Goal: Entertainment & Leisure: Browse casually

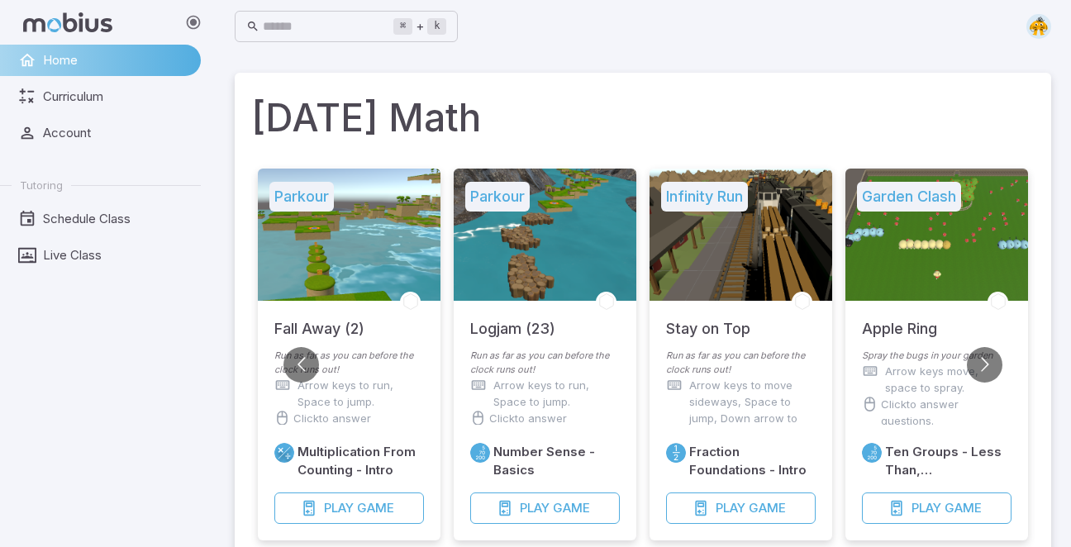
click at [397, 540] on li "Parkour Fall Away (2) Run as far as you can before the clock runs out! Arrow ke…" at bounding box center [349, 365] width 196 height 392
click at [381, 511] on span "Game" at bounding box center [375, 508] width 37 height 18
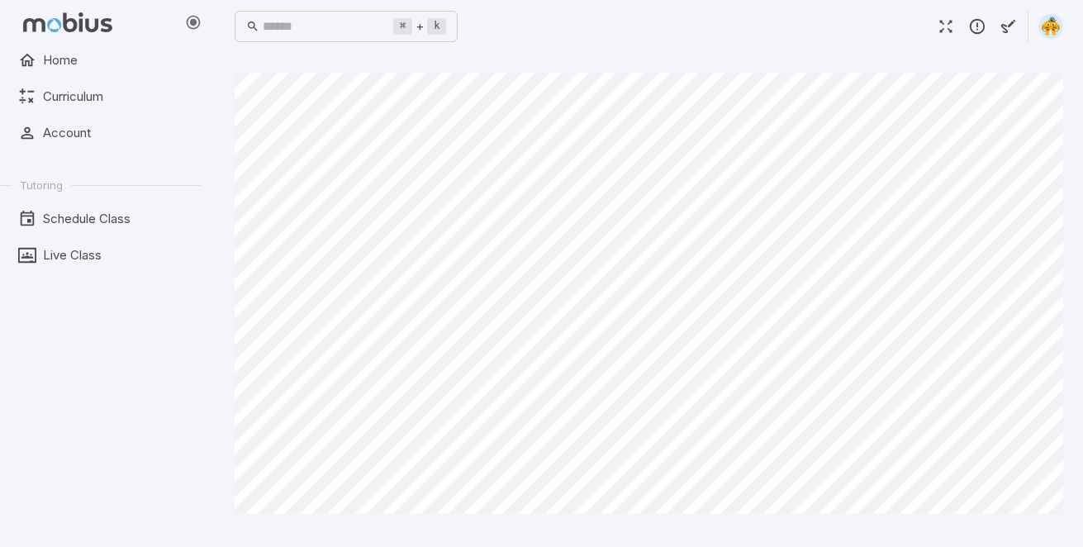
click at [668, 31] on div "⌘ + k ​" at bounding box center [649, 26] width 829 height 36
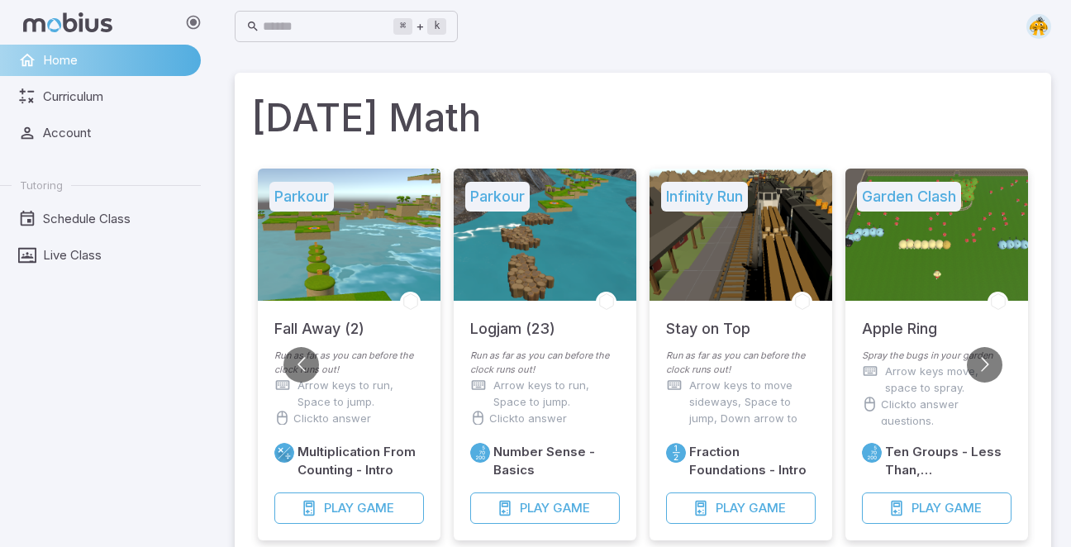
click at [93, 56] on span "Home" at bounding box center [116, 60] width 146 height 18
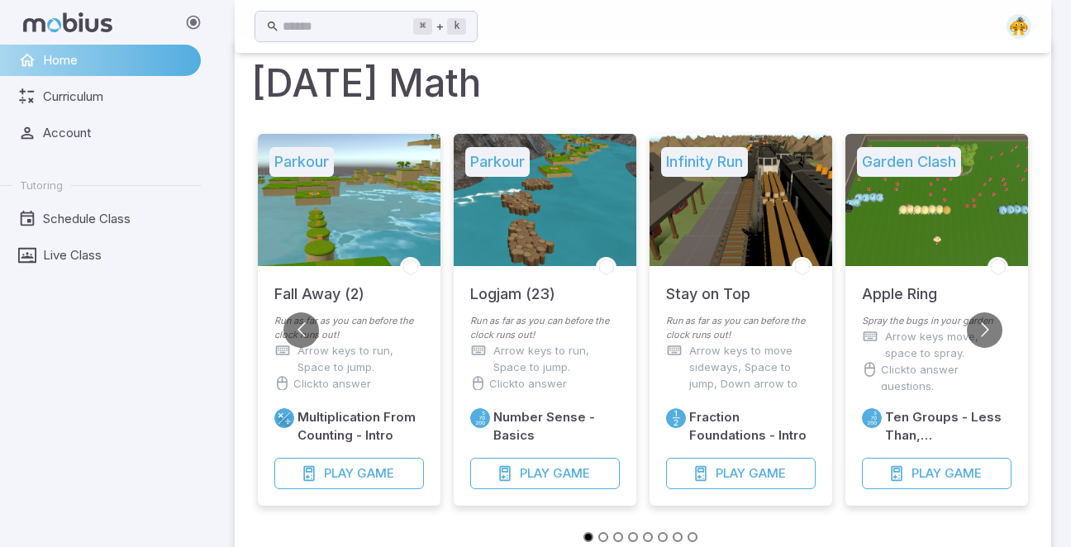
scroll to position [249, 0]
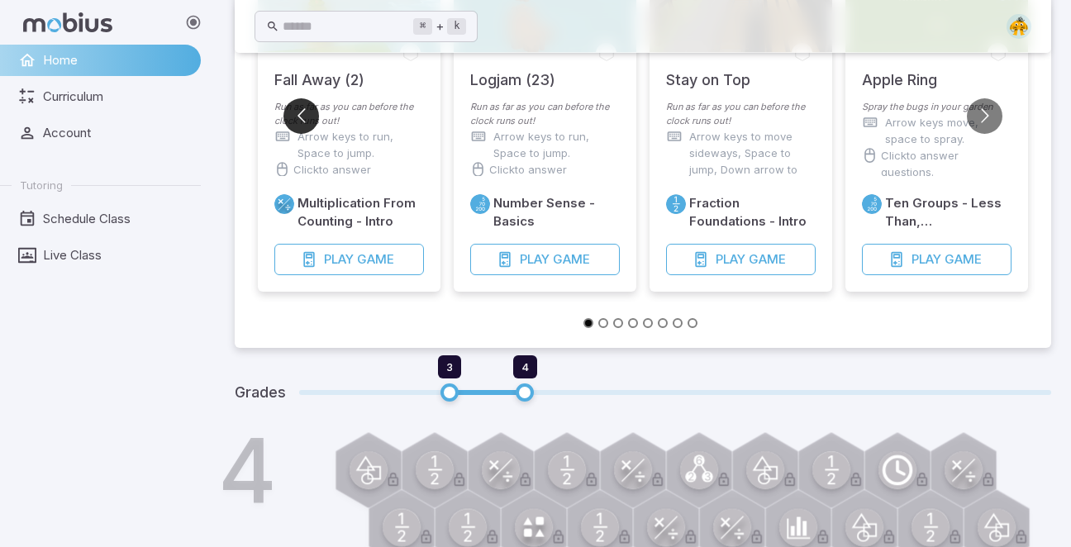
click at [311, 120] on button "Go to previous slide" at bounding box center [301, 116] width 36 height 36
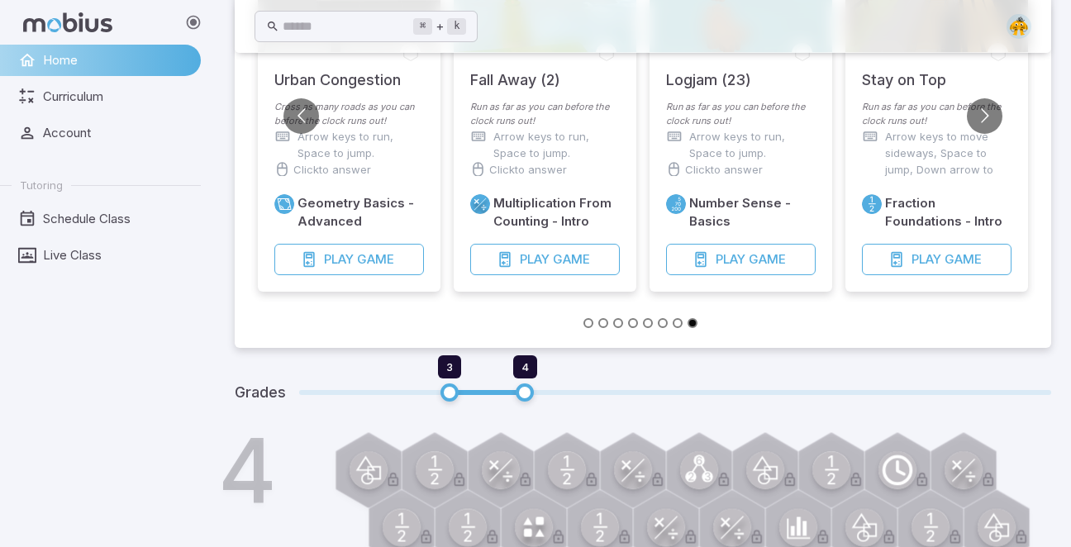
scroll to position [9, 0]
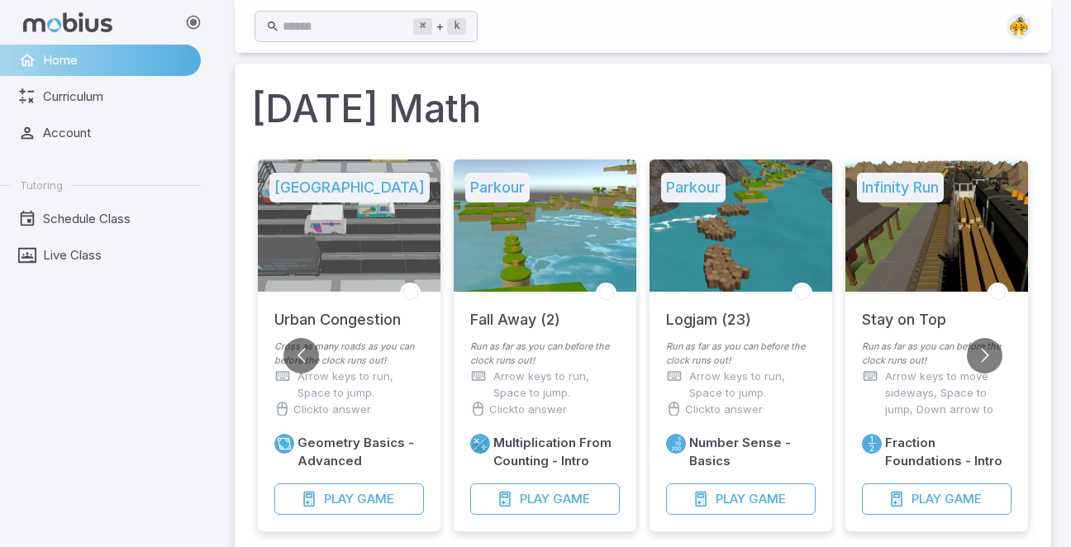
click at [343, 246] on div at bounding box center [349, 225] width 183 height 132
click at [344, 494] on span "Play" at bounding box center [339, 499] width 30 height 18
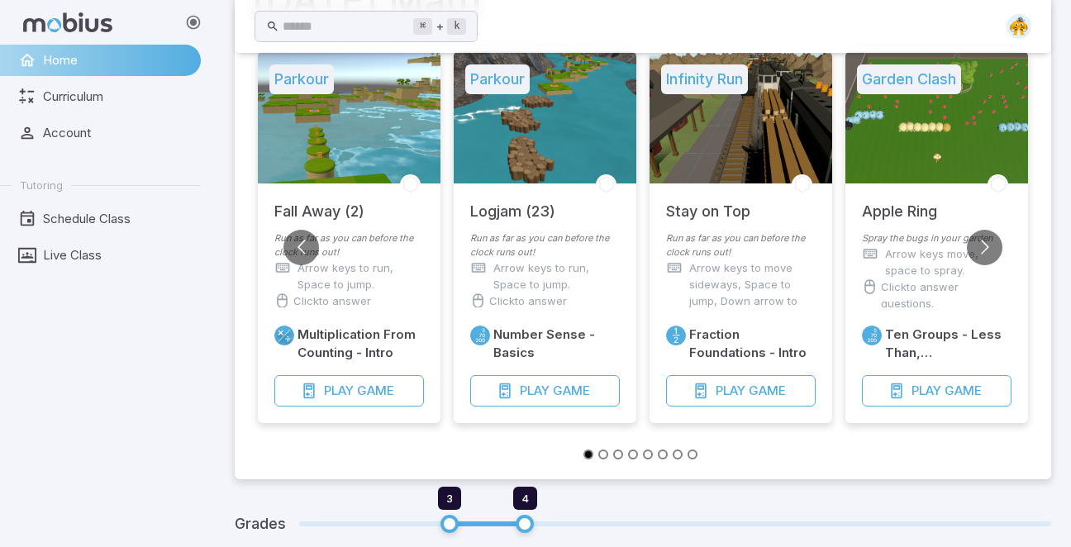
scroll to position [149, 0]
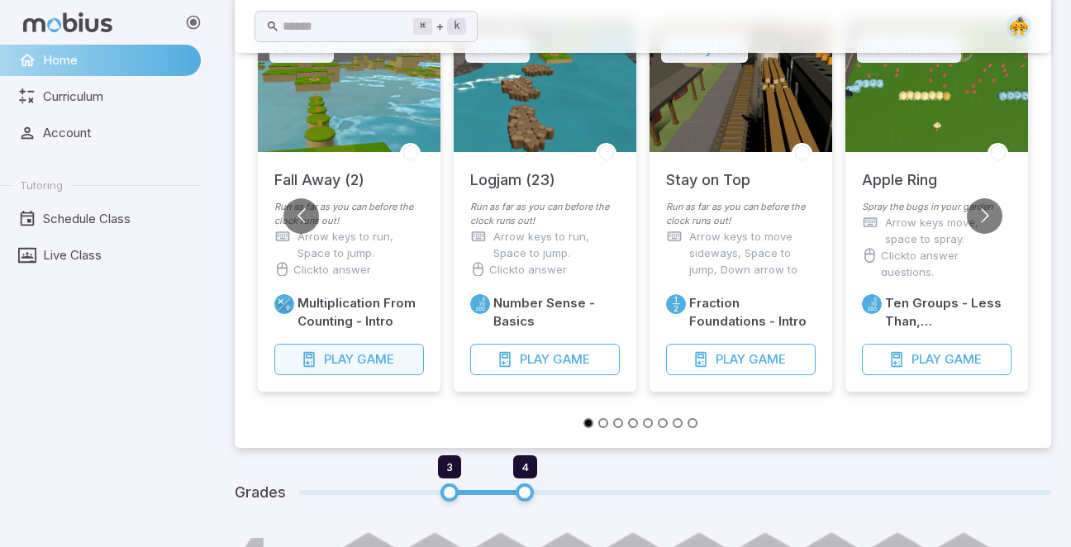
click at [371, 361] on span "Game" at bounding box center [375, 359] width 37 height 18
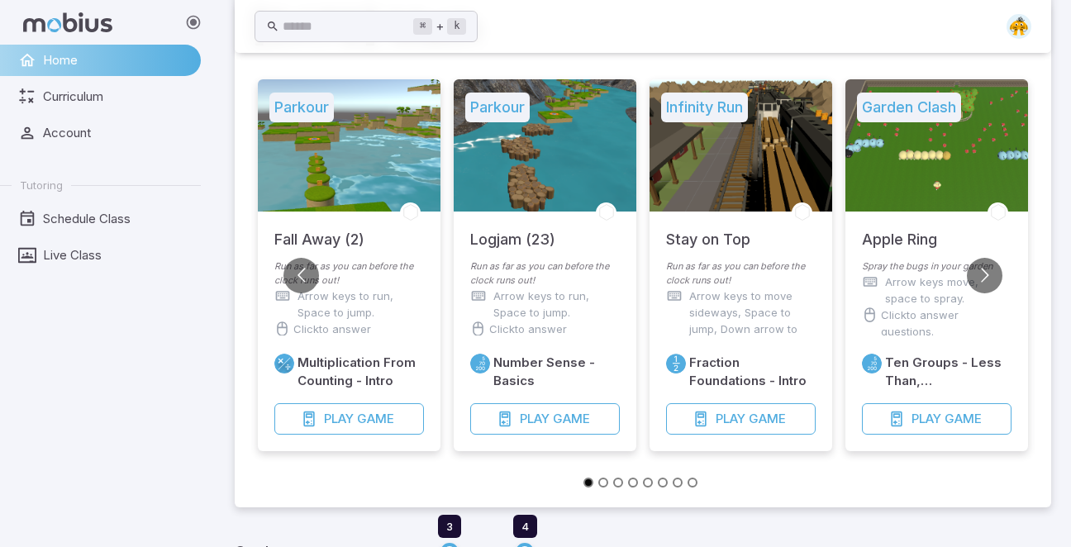
scroll to position [91, 0]
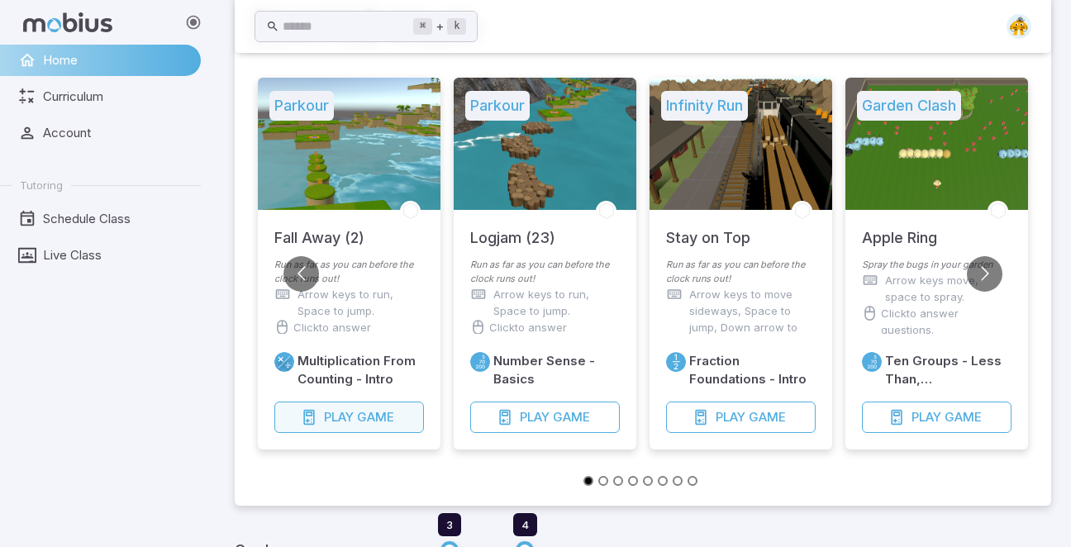
click at [345, 416] on span "Play" at bounding box center [339, 417] width 30 height 18
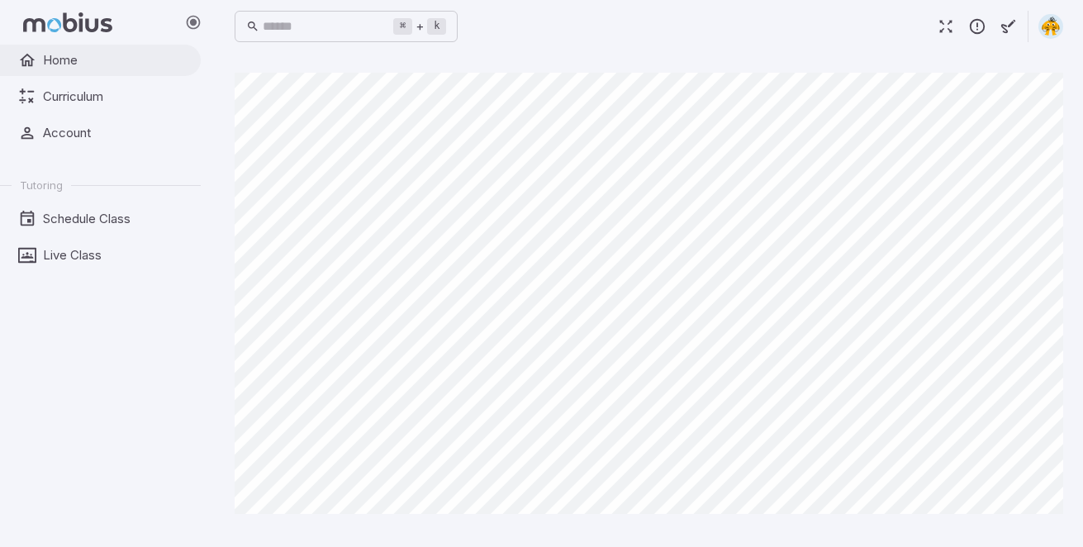
click at [53, 57] on span "Home" at bounding box center [116, 60] width 146 height 18
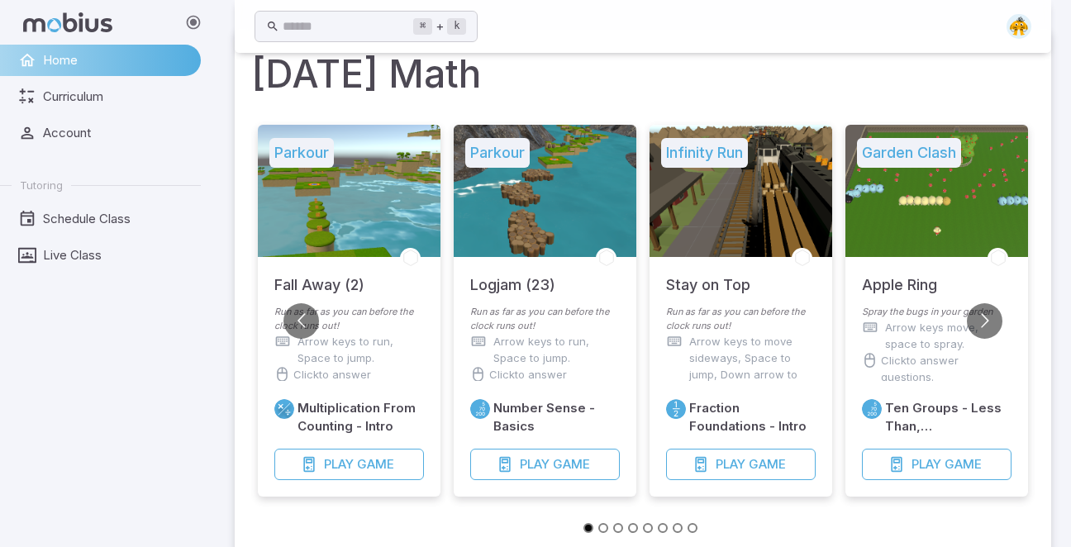
scroll to position [52, 0]
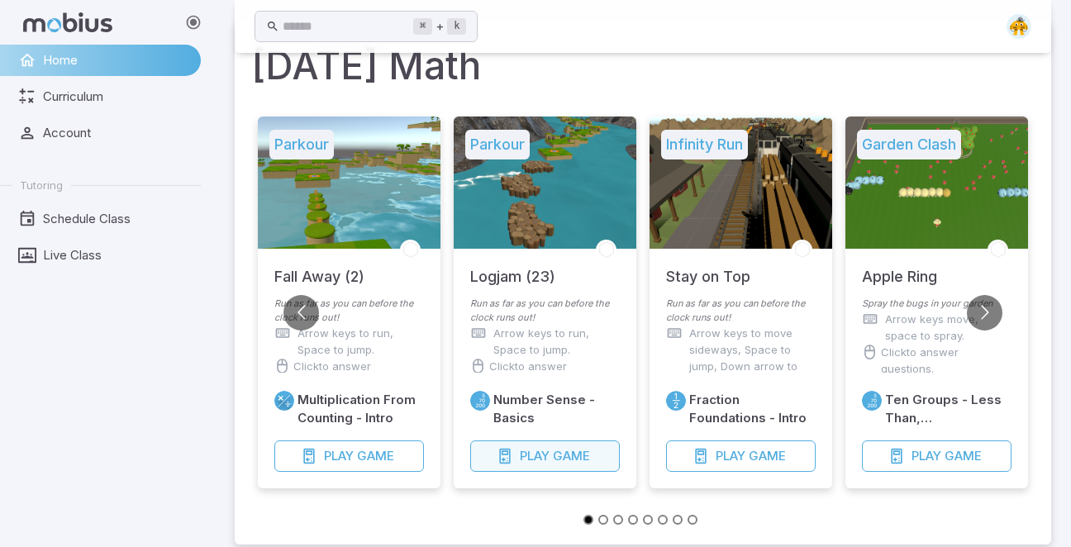
click at [568, 457] on span "Game" at bounding box center [571, 456] width 37 height 18
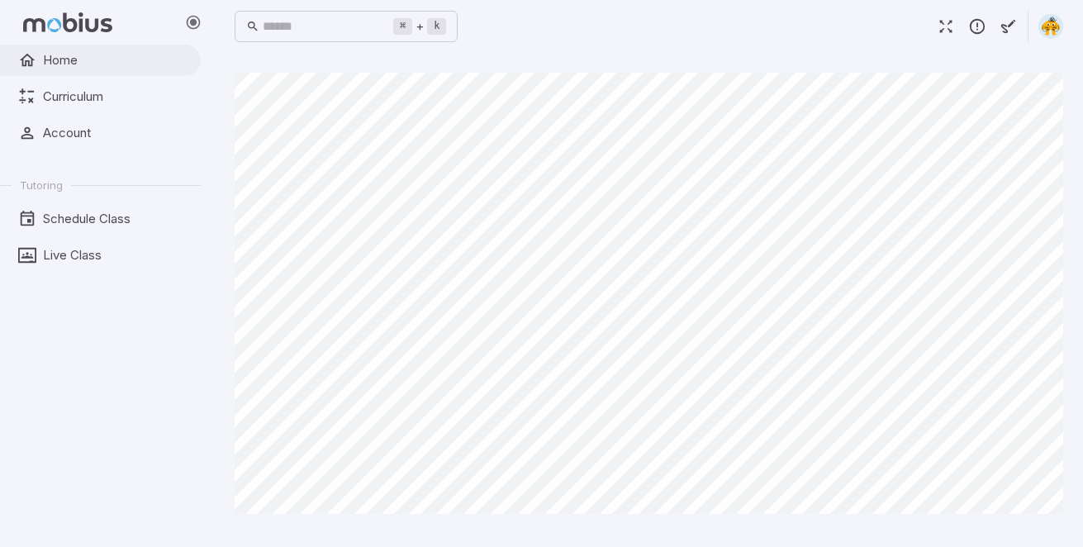
click at [61, 60] on span "Home" at bounding box center [116, 60] width 146 height 18
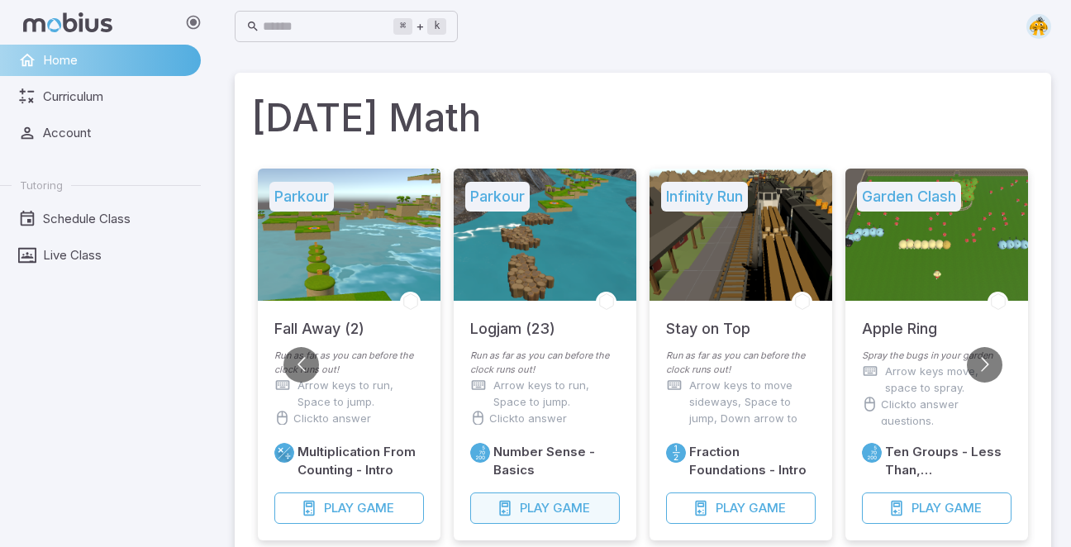
click at [525, 504] on span "Play" at bounding box center [535, 508] width 30 height 18
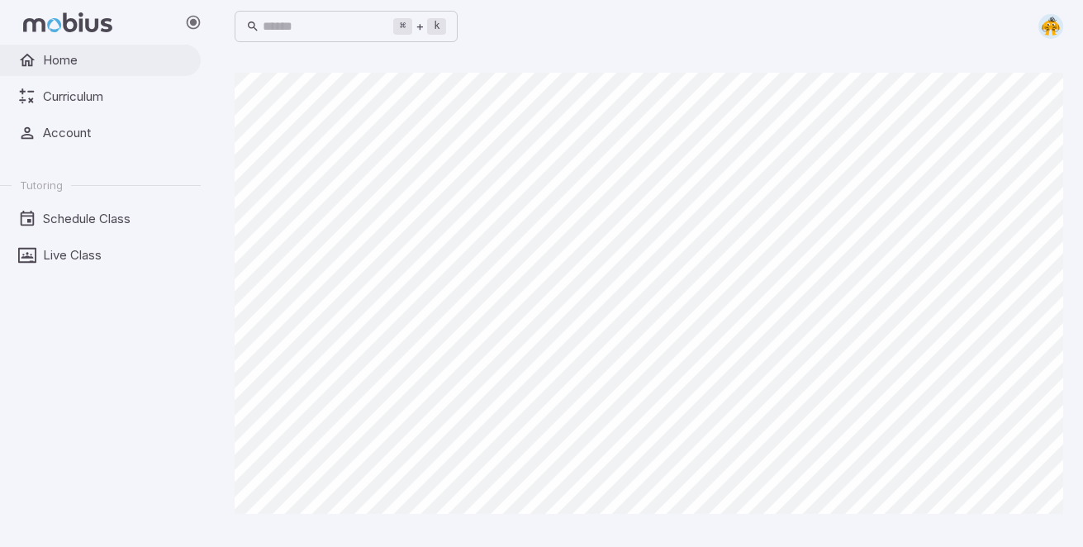
drag, startPoint x: 79, startPoint y: 59, endPoint x: 88, endPoint y: 51, distance: 11.7
click at [59, 59] on span "Home" at bounding box center [116, 60] width 146 height 18
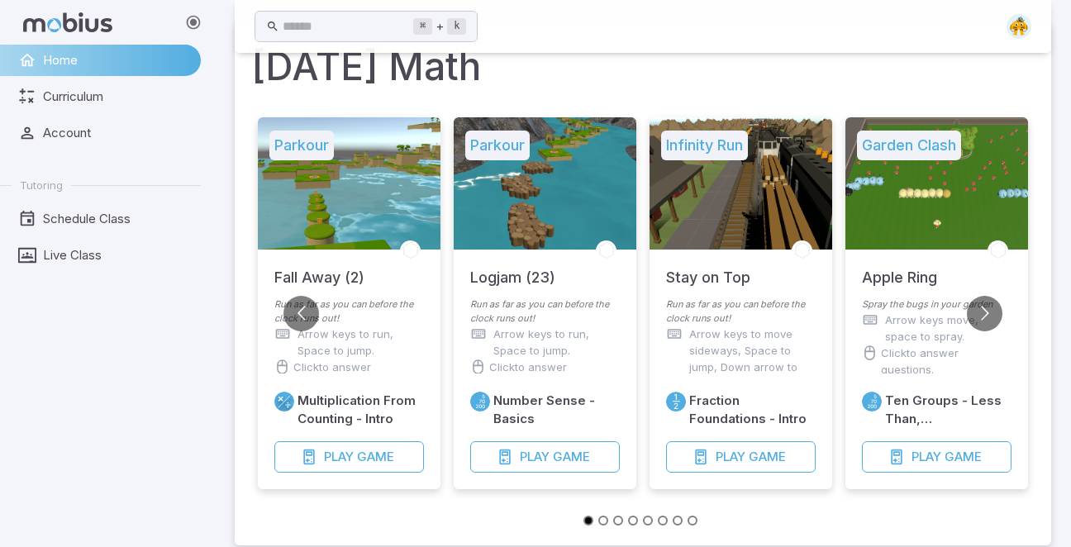
scroll to position [36, 0]
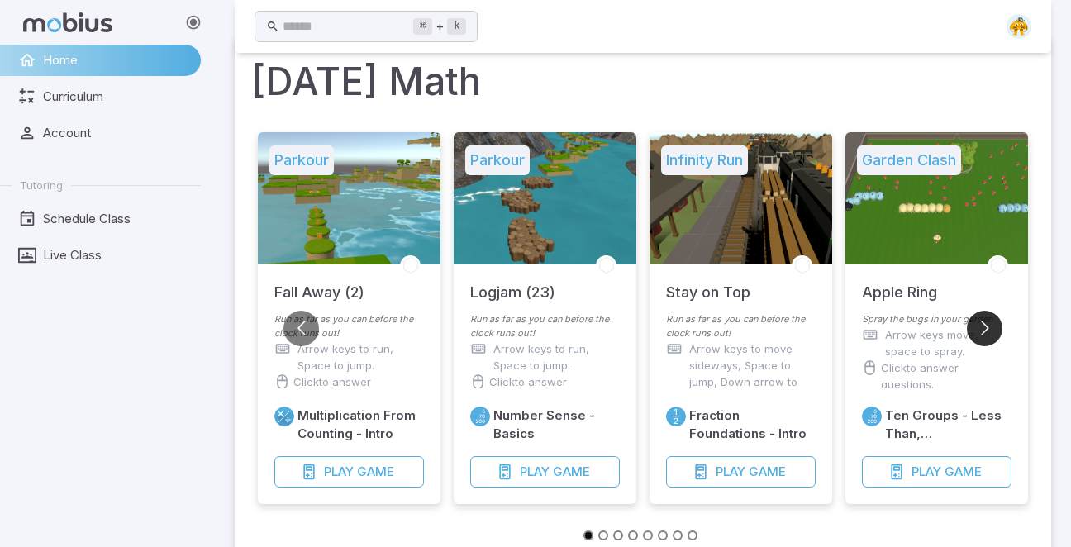
click at [983, 325] on button "Go to next slide" at bounding box center [984, 329] width 36 height 36
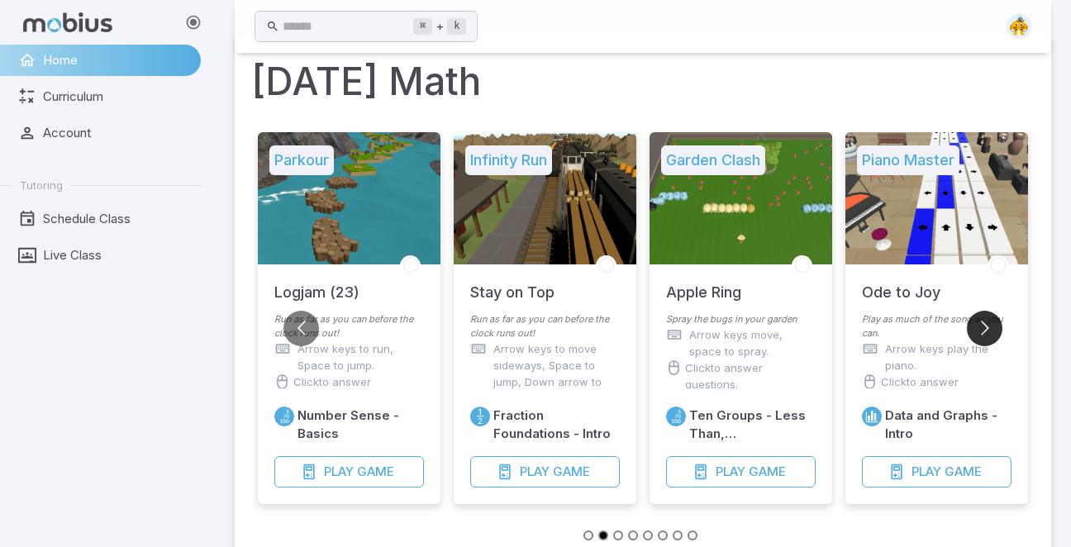
click at [983, 325] on button "Go to next slide" at bounding box center [984, 329] width 36 height 36
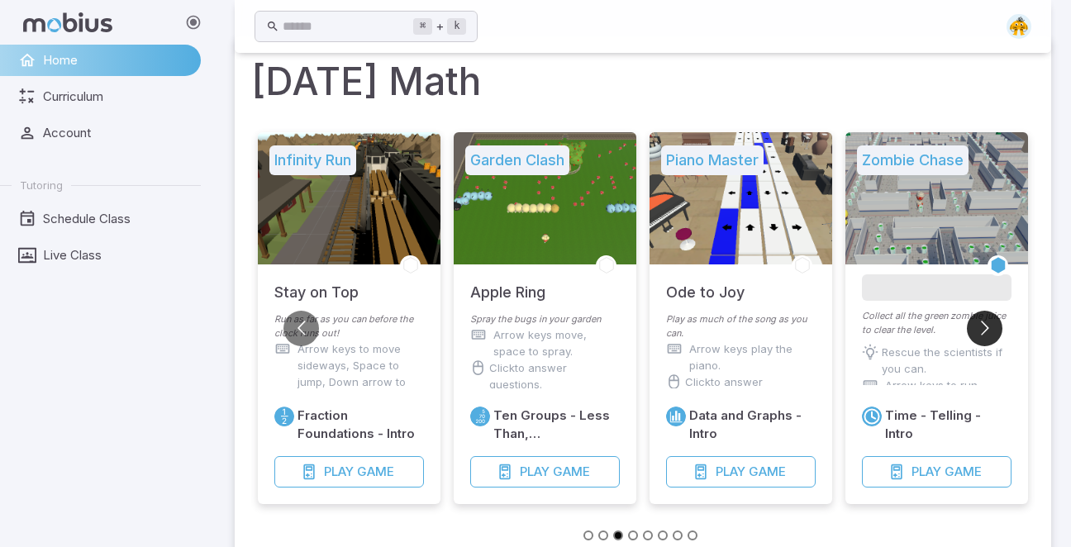
click at [983, 325] on button "Go to next slide" at bounding box center [984, 329] width 36 height 36
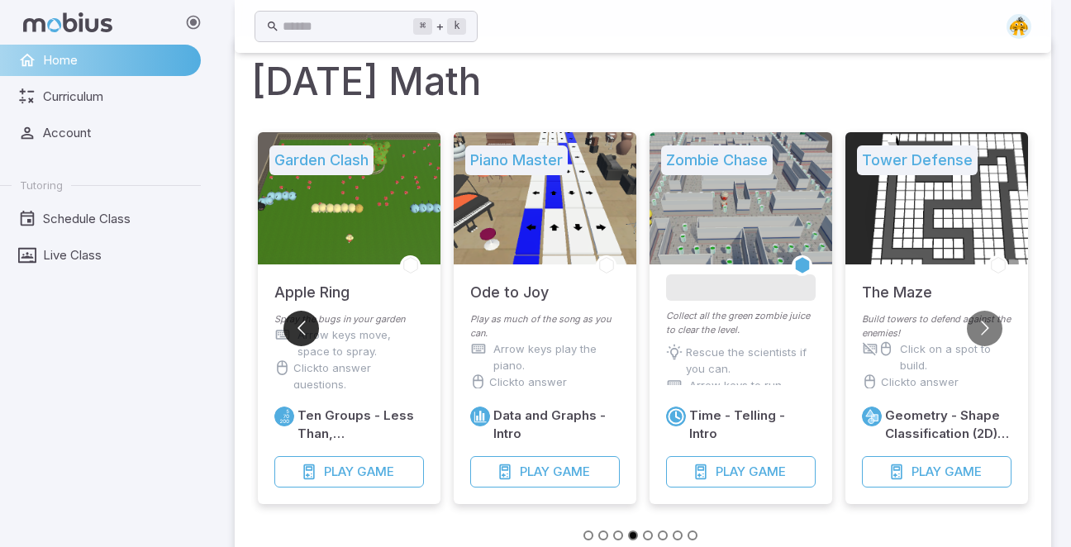
click at [302, 335] on button "Go to previous slide" at bounding box center [301, 329] width 36 height 36
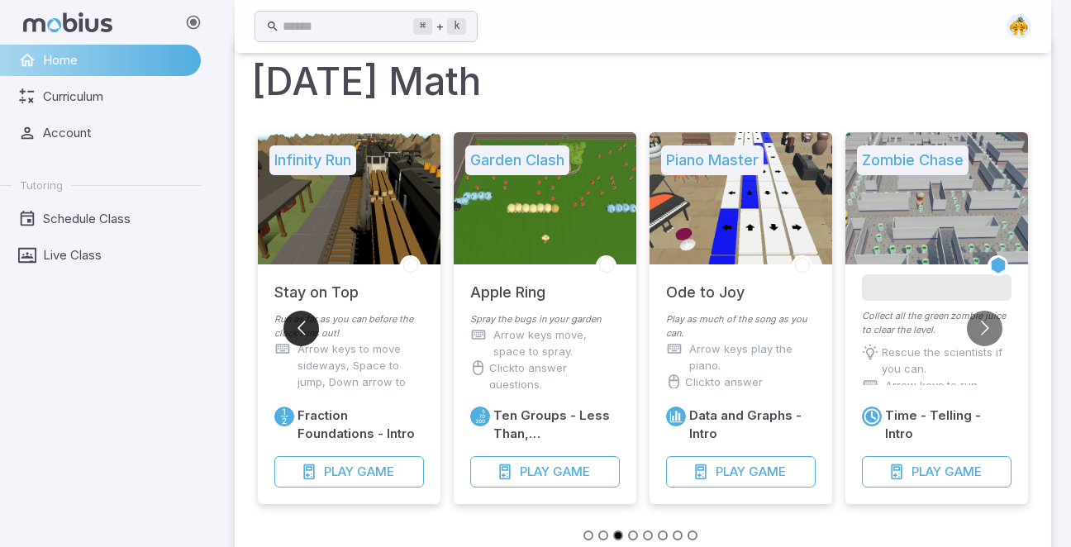
click at [301, 334] on button "Go to previous slide" at bounding box center [301, 329] width 36 height 36
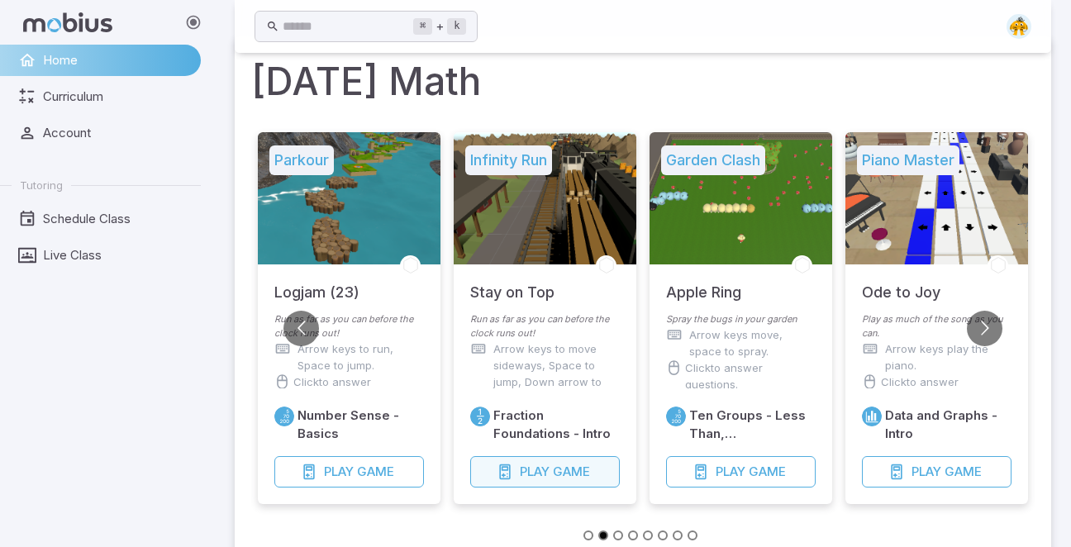
click at [536, 474] on span "Play" at bounding box center [535, 472] width 30 height 18
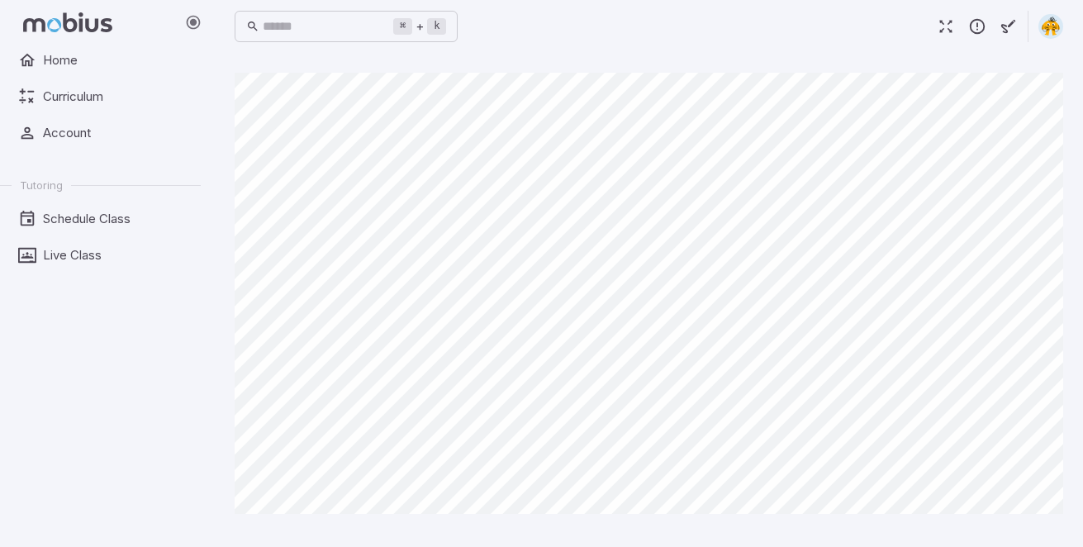
click at [948, 26] on icon "button" at bounding box center [946, 26] width 18 height 18
click at [80, 68] on span "Home" at bounding box center [116, 60] width 146 height 18
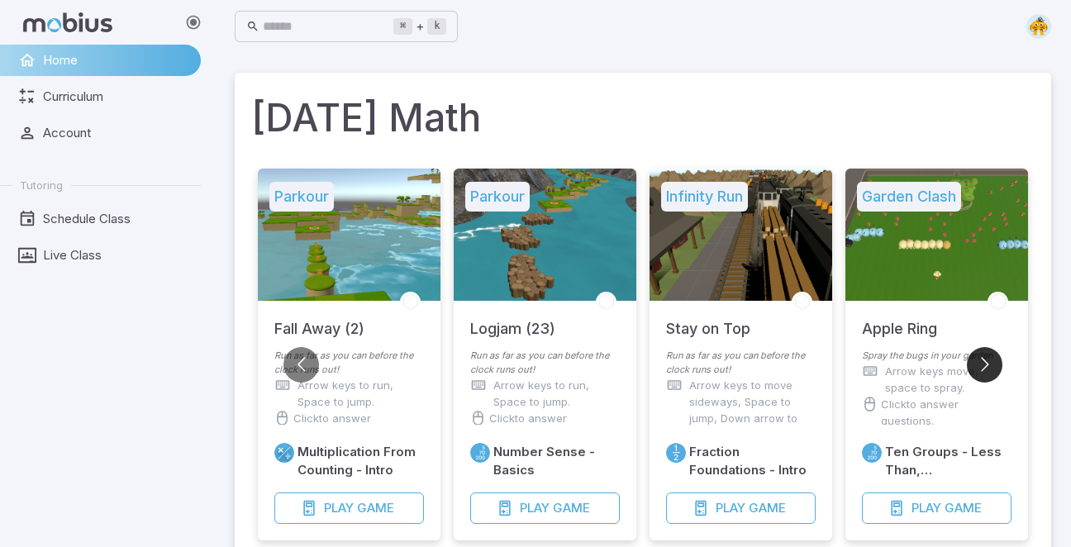
click at [987, 362] on button "Go to next slide" at bounding box center [984, 365] width 36 height 36
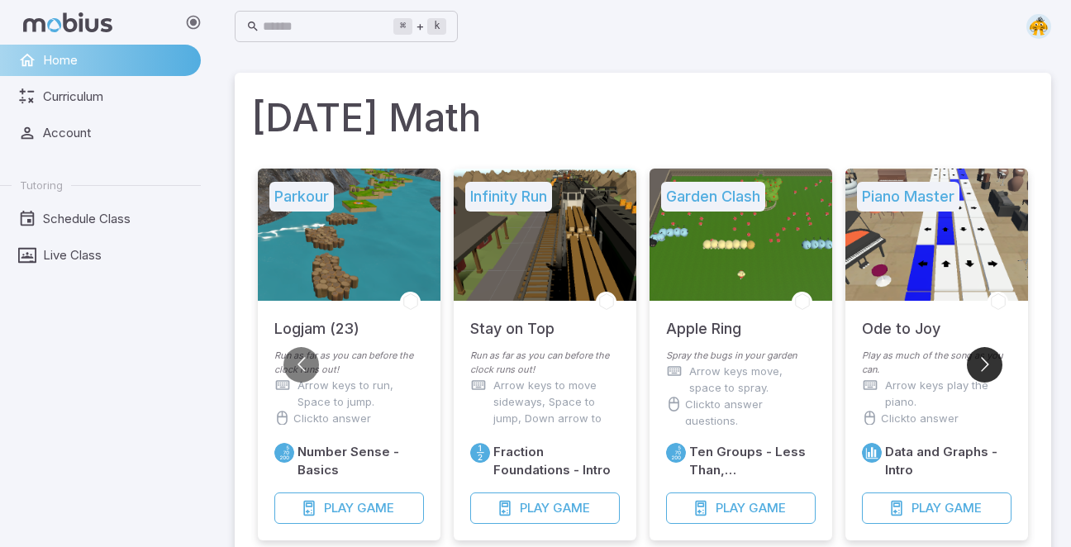
click at [986, 363] on button "Go to next slide" at bounding box center [984, 365] width 36 height 36
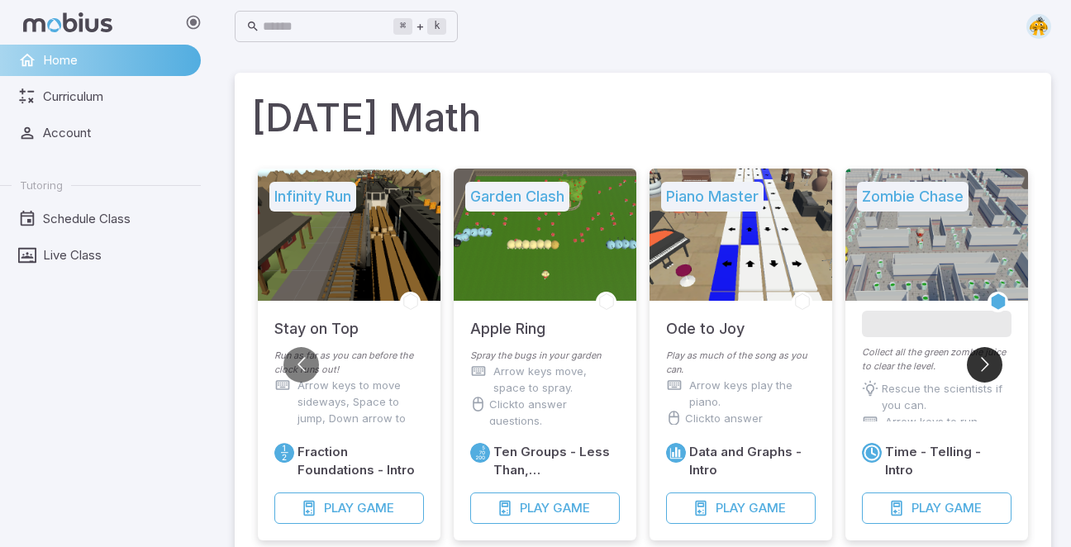
click at [987, 367] on button "Go to next slide" at bounding box center [984, 365] width 36 height 36
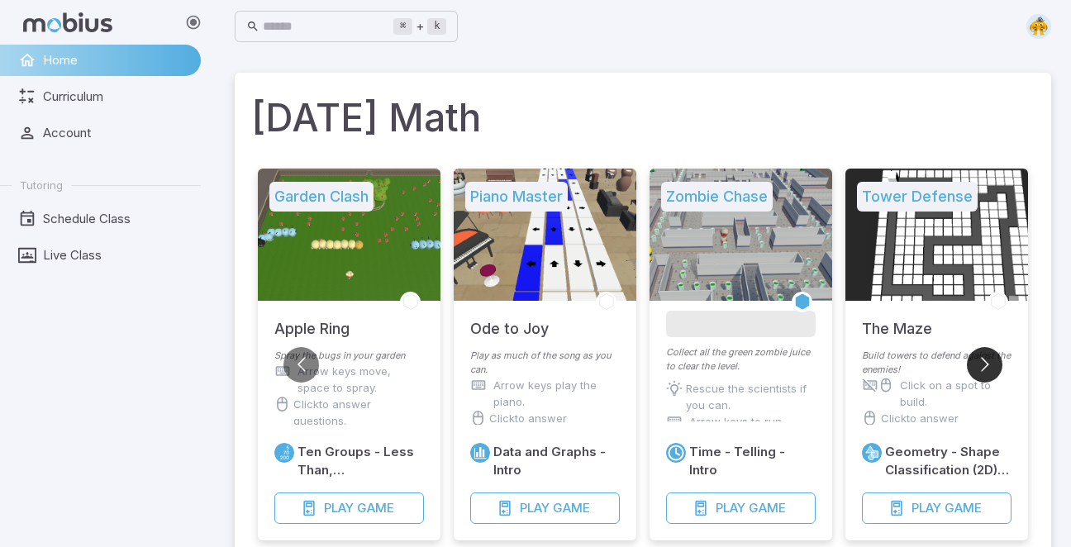
click at [987, 367] on button "Go to next slide" at bounding box center [984, 365] width 36 height 36
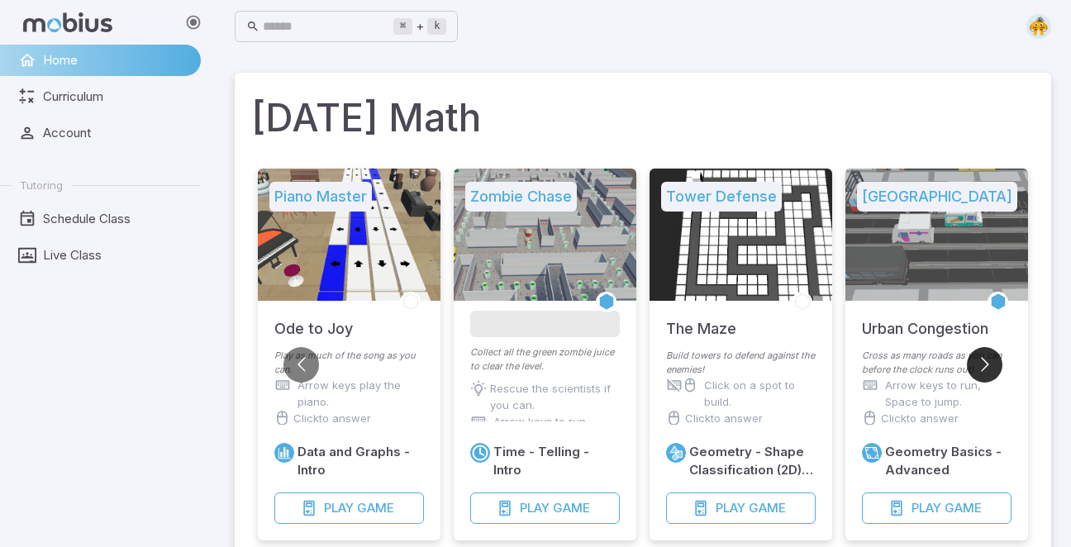
click at [987, 367] on button "Go to next slide" at bounding box center [984, 365] width 36 height 36
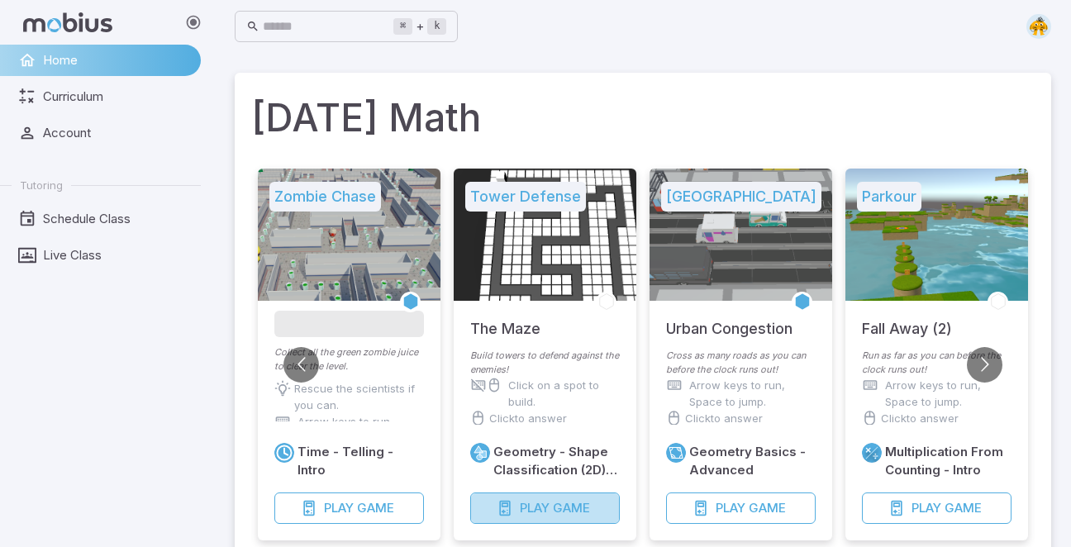
click at [553, 499] on button "Play Game" at bounding box center [545, 507] width 150 height 31
